Goal: Task Accomplishment & Management: Manage account settings

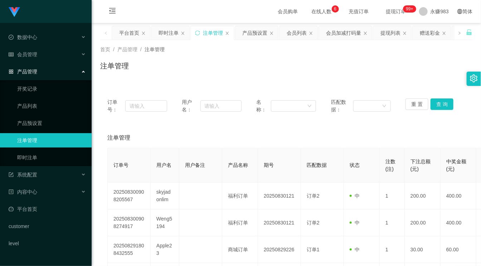
click at [136, 113] on div "订单号： 用户名： 名称： 匹配数据： 重 置 查 询" at bounding box center [286, 105] width 372 height 29
click at [31, 53] on span "会员管理" at bounding box center [23, 55] width 29 height 6
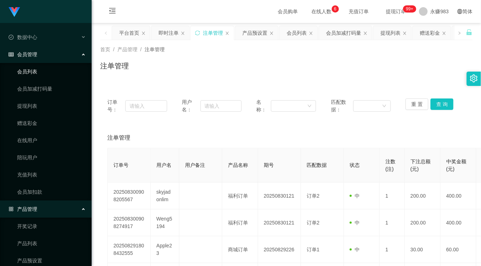
click at [42, 77] on link "会员列表" at bounding box center [51, 71] width 69 height 14
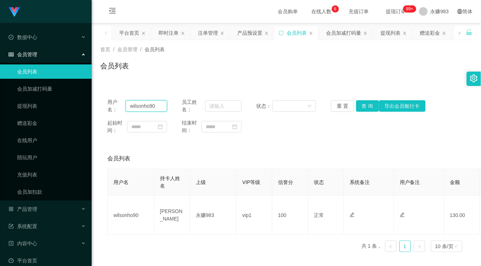
click at [157, 106] on input "wilsonho90" at bounding box center [146, 105] width 41 height 11
paste input "Sky [PERSON_NAME] skyjadonlim 8.29"
drag, startPoint x: 151, startPoint y: 106, endPoint x: 198, endPoint y: 106, distance: 46.9
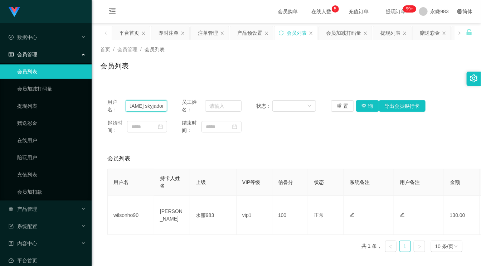
click at [198, 106] on div "用户名： [PERSON_NAME] skyjadonlim 8.29 员工姓名： 状态： 重 置 查 询 导出会员银行卡" at bounding box center [286, 105] width 358 height 15
click at [367, 102] on button "查 询" at bounding box center [367, 105] width 23 height 11
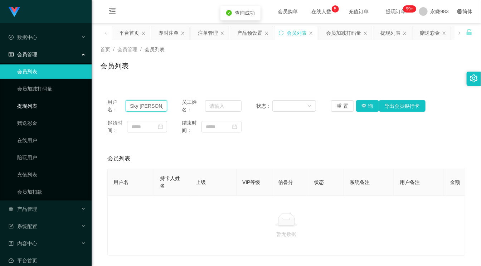
drag, startPoint x: 159, startPoint y: 106, endPoint x: 66, endPoint y: 106, distance: 93.1
click at [66, 106] on section "Shopee工作台代理端 数据中心 会员管理 会员列表 会员加减打码量 提现列表 赠送彩金 在线用户 陪玩用户 充值列表 会员加扣款 产品管理 开奖记录 产品…" at bounding box center [240, 158] width 481 height 316
drag, startPoint x: 136, startPoint y: 106, endPoint x: 106, endPoint y: 104, distance: 30.8
click at [106, 104] on div "用户名： m skyjadonlim 员工姓名： 状态： 重 置 查 询 导出会员银行卡 起始时间： 结束时间：" at bounding box center [286, 116] width 372 height 50
type input "skyjadonlim"
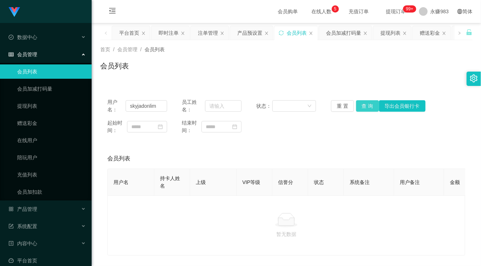
click at [364, 103] on button "查 询" at bounding box center [367, 105] width 23 height 11
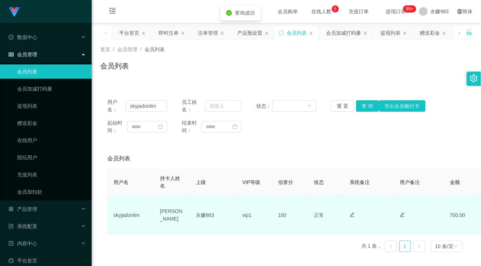
click at [169, 216] on td "[PERSON_NAME]" at bounding box center [172, 215] width 36 height 39
click at [168, 216] on td "[PERSON_NAME]" at bounding box center [172, 215] width 36 height 39
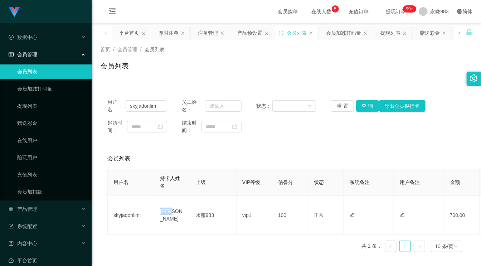
copy td "[PERSON_NAME]"
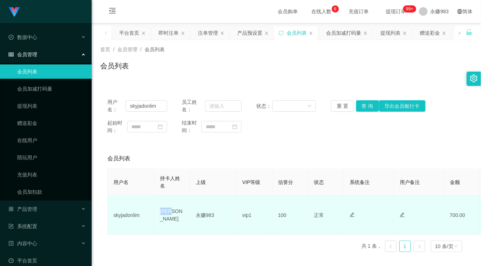
click at [169, 217] on td "[PERSON_NAME]" at bounding box center [172, 215] width 36 height 39
click at [165, 214] on td "[PERSON_NAME]" at bounding box center [172, 215] width 36 height 39
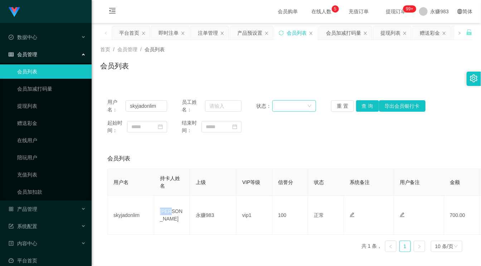
copy td "[PERSON_NAME]"
